Goal: Complete application form

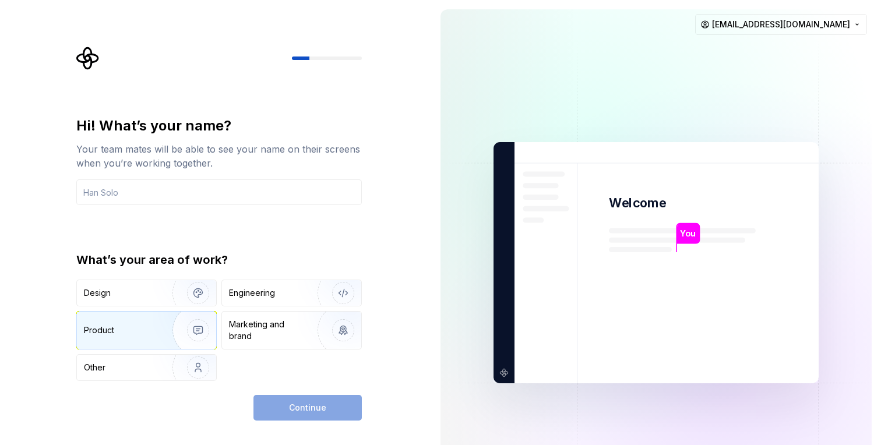
click at [152, 340] on div "Product" at bounding box center [146, 330] width 139 height 37
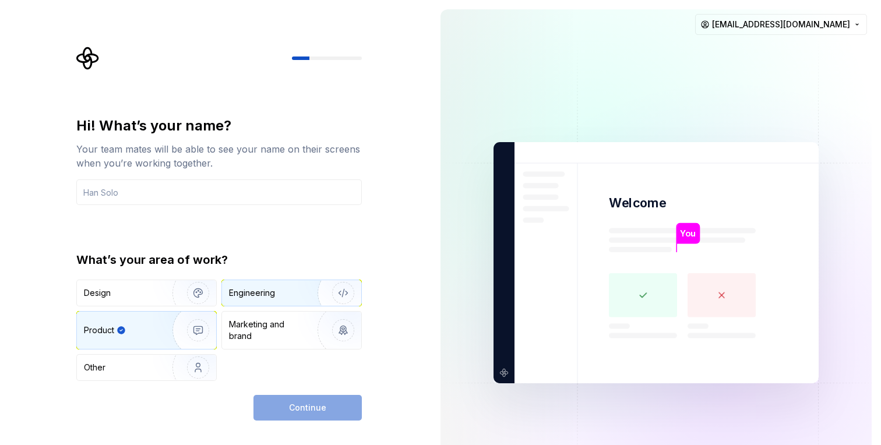
click at [304, 300] on img "button" at bounding box center [335, 293] width 75 height 78
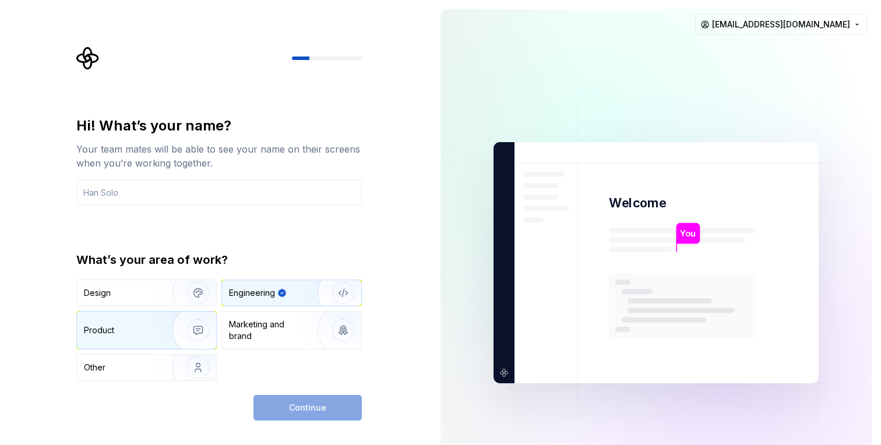
click at [129, 339] on div "Product" at bounding box center [146, 330] width 139 height 37
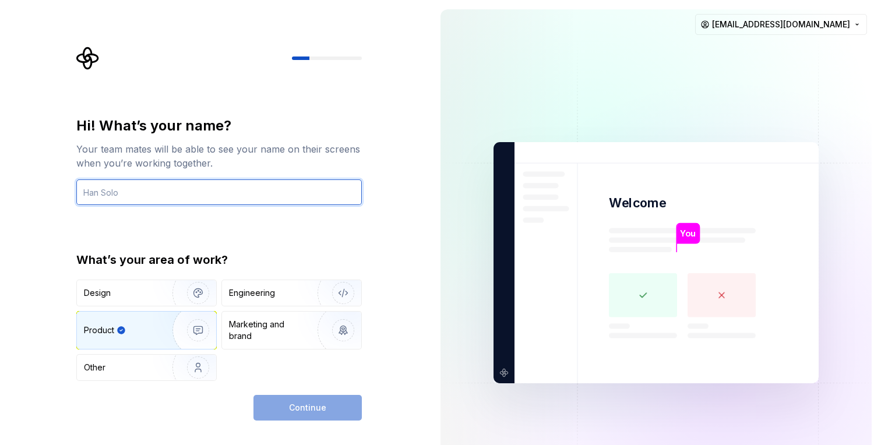
click at [171, 199] on input "text" at bounding box center [219, 192] width 286 height 26
type input "Lax"
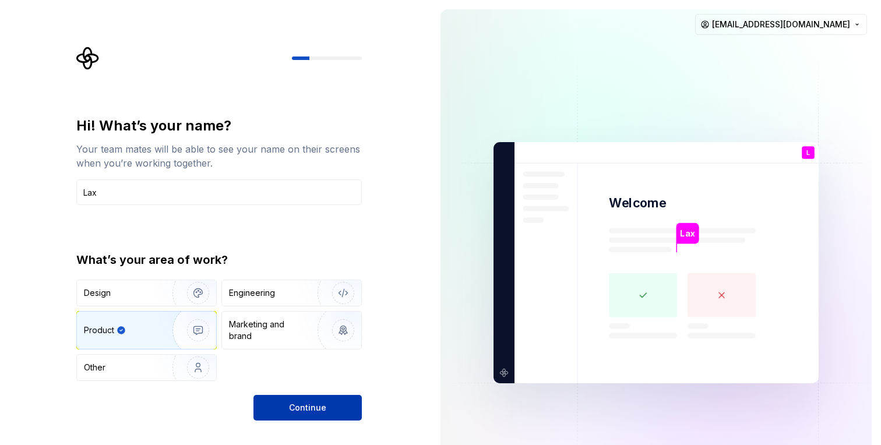
click at [293, 407] on span "Continue" at bounding box center [307, 408] width 37 height 12
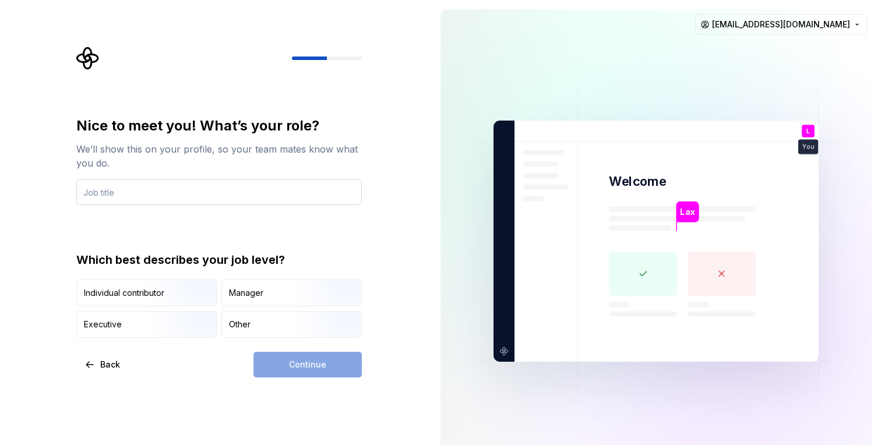
click at [240, 192] on input "text" at bounding box center [219, 192] width 286 height 26
click at [188, 297] on img "button" at bounding box center [188, 308] width 75 height 78
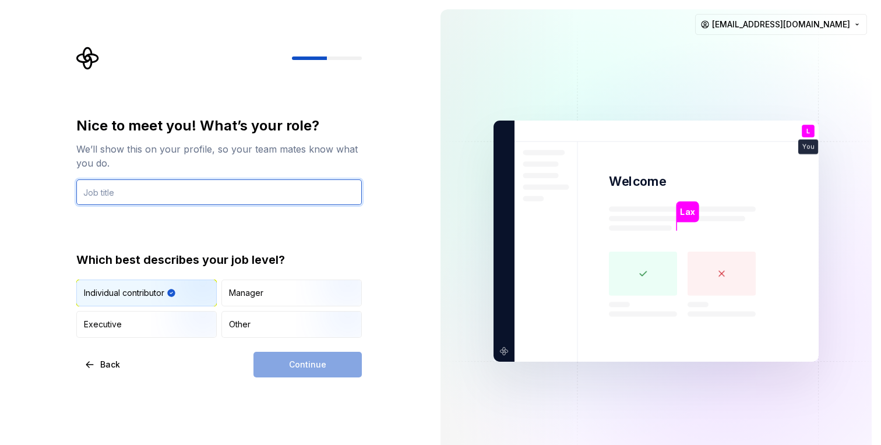
click at [180, 192] on input "text" at bounding box center [219, 192] width 286 height 26
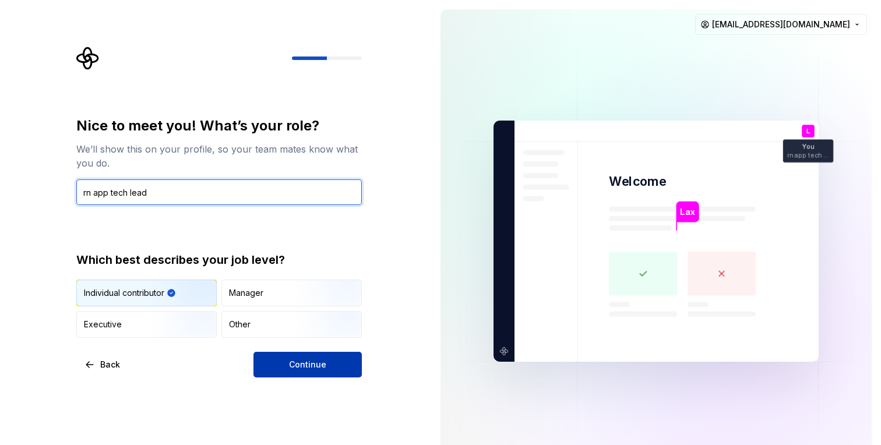
type input "rn app tech lead"
click at [302, 363] on span "Continue" at bounding box center [307, 365] width 37 height 12
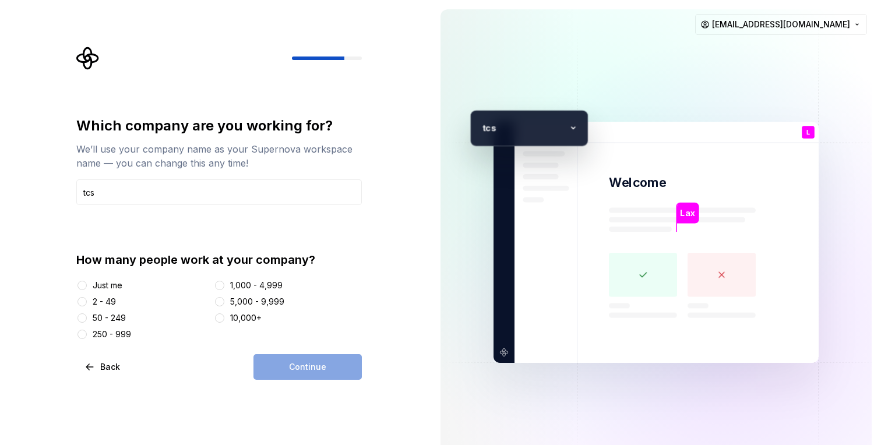
type input "tcs"
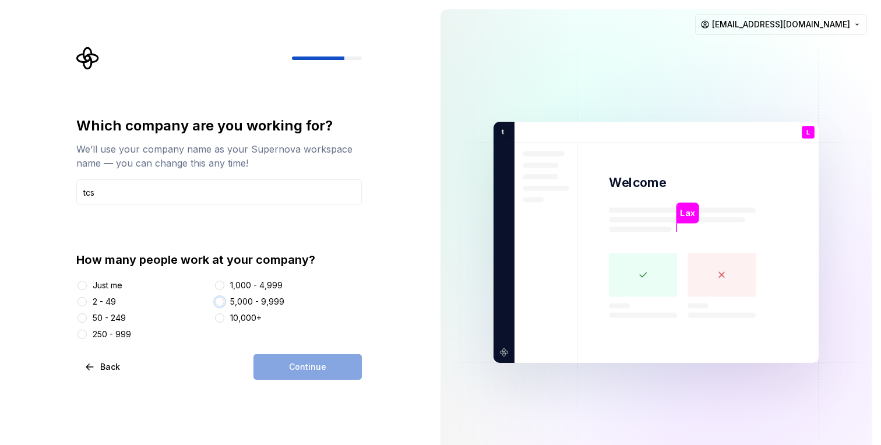
click at [224, 301] on button "5,000 - 9,999" at bounding box center [219, 301] width 9 height 9
click at [300, 365] on span "Continue" at bounding box center [307, 367] width 37 height 12
